Goal: Find contact information: Find contact information

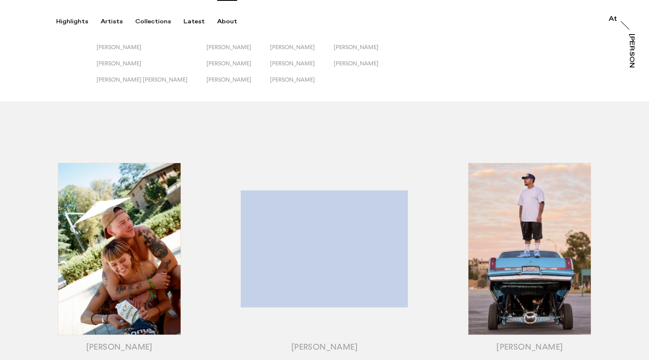
click at [217, 24] on div "About" at bounding box center [227, 21] width 20 height 7
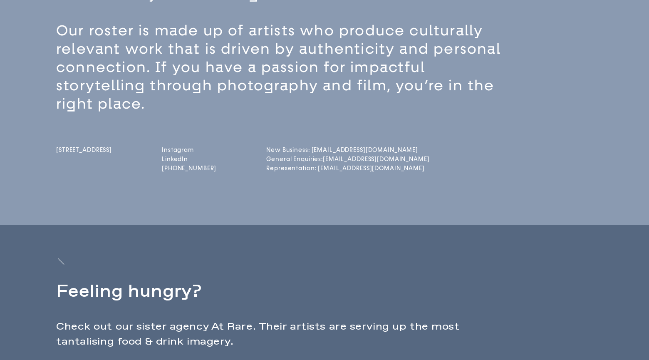
scroll to position [243, 0]
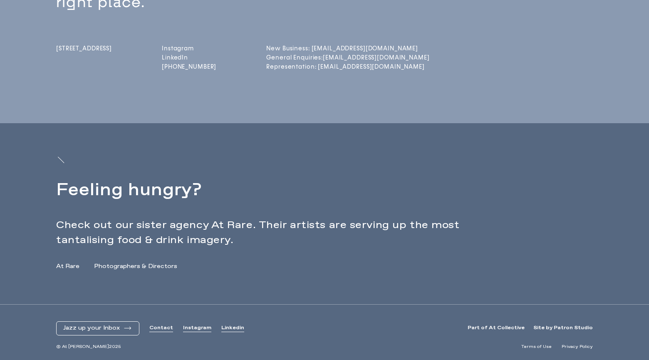
click at [229, 330] on link "Linkedin" at bounding box center [232, 328] width 23 height 7
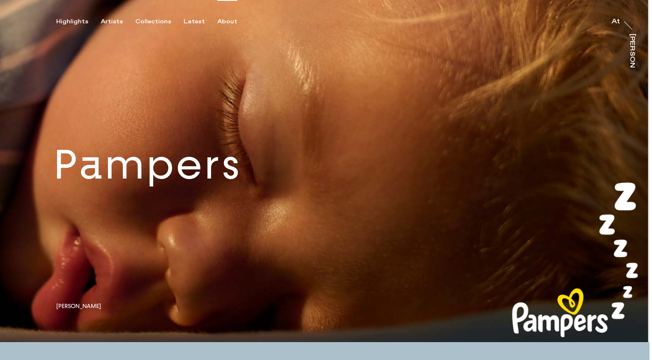
click at [227, 22] on div "About" at bounding box center [227, 21] width 20 height 7
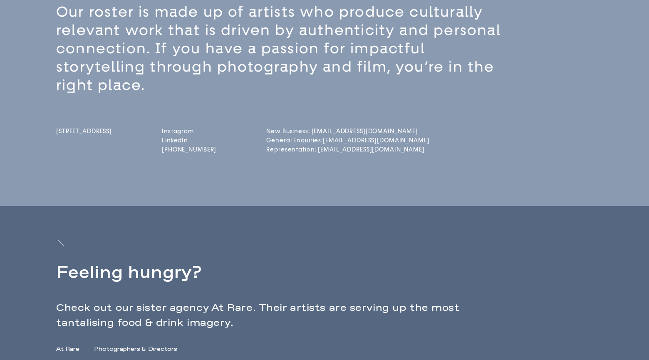
scroll to position [243, 0]
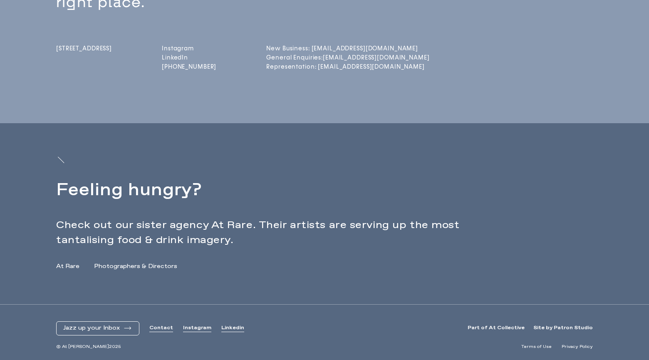
click at [155, 330] on link "Contact" at bounding box center [161, 328] width 24 height 7
